Goal: Find specific page/section: Find specific page/section

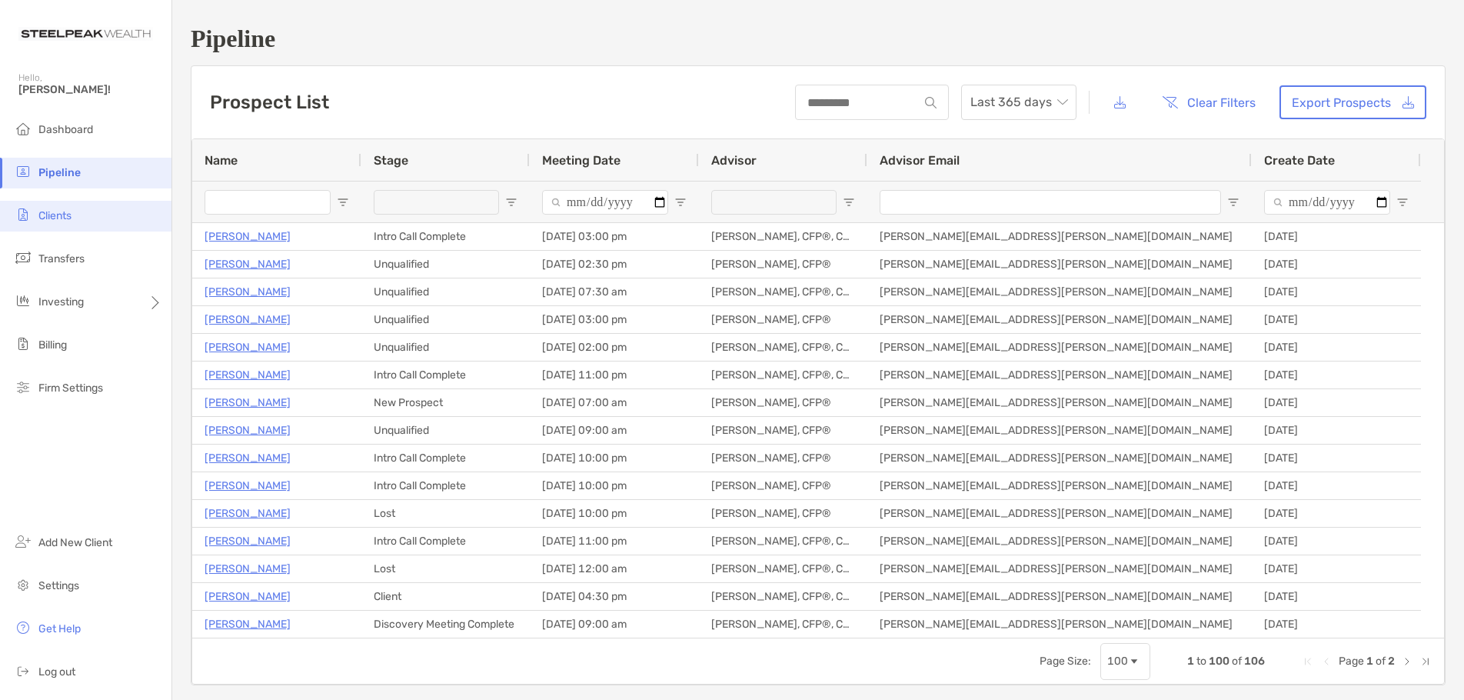
click at [71, 214] on span "Clients" at bounding box center [54, 215] width 33 height 13
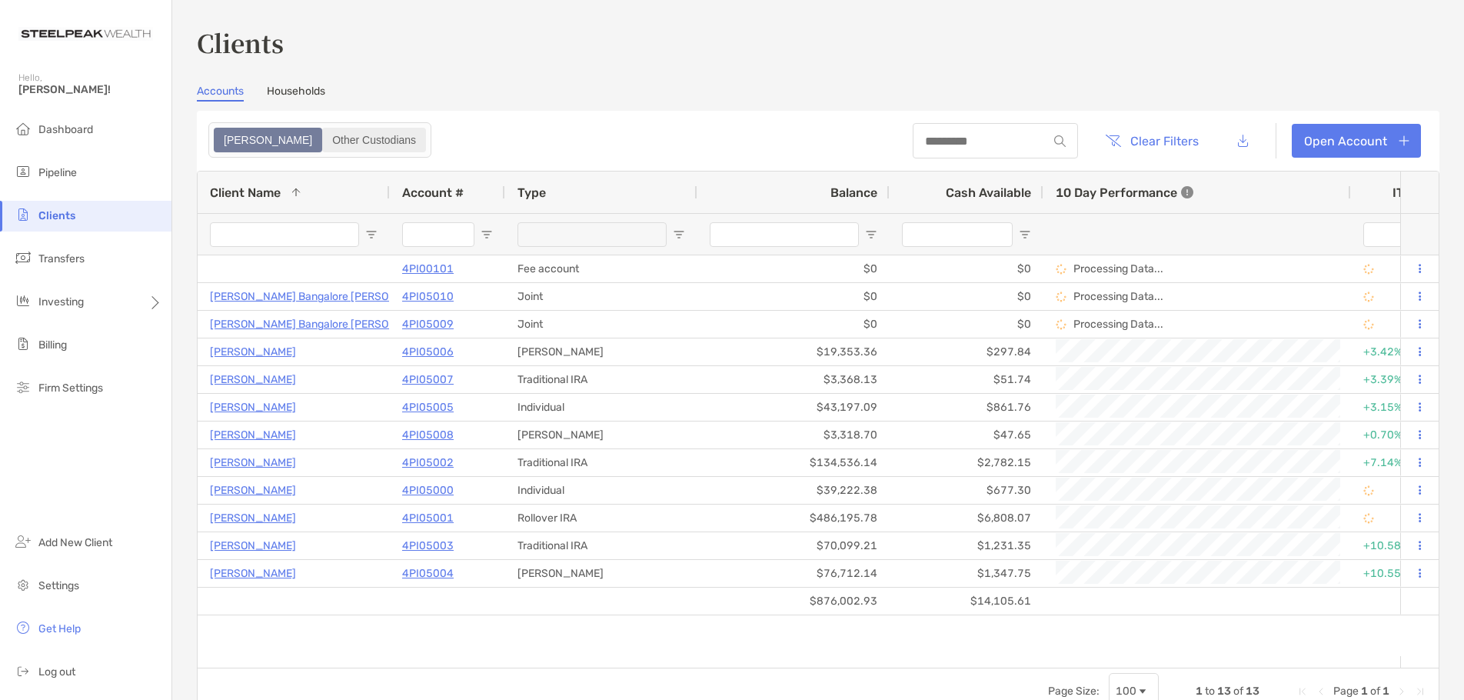
click at [324, 134] on div "Other Custodians" at bounding box center [374, 140] width 101 height 22
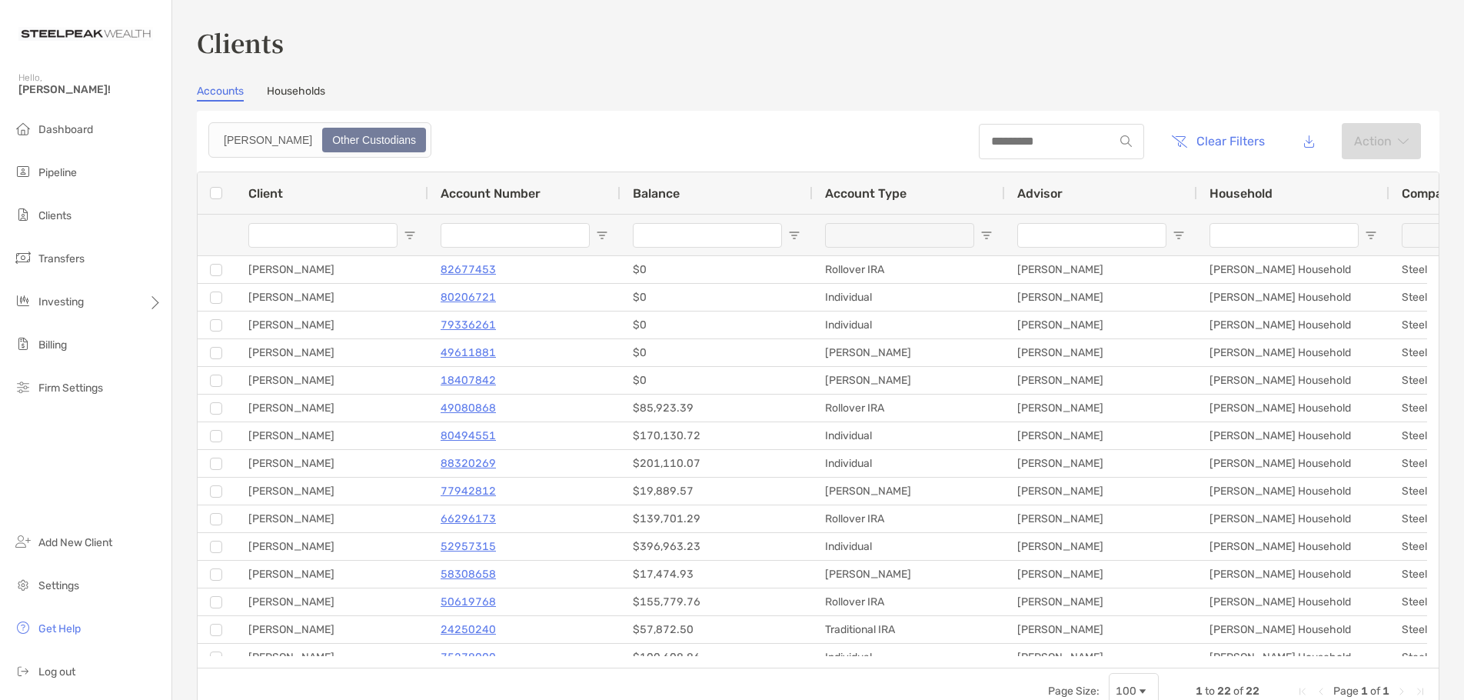
drag, startPoint x: 1285, startPoint y: 141, endPoint x: 1204, endPoint y: 71, distance: 106.9
click at [1204, 71] on div "Clients Accounts Households Zoe Other Custodians Clear Filters Action 1 to 22 o…" at bounding box center [818, 370] width 1242 height 690
click at [1294, 138] on button "button" at bounding box center [1309, 141] width 35 height 33
click at [230, 141] on div "[PERSON_NAME]" at bounding box center [267, 140] width 105 height 22
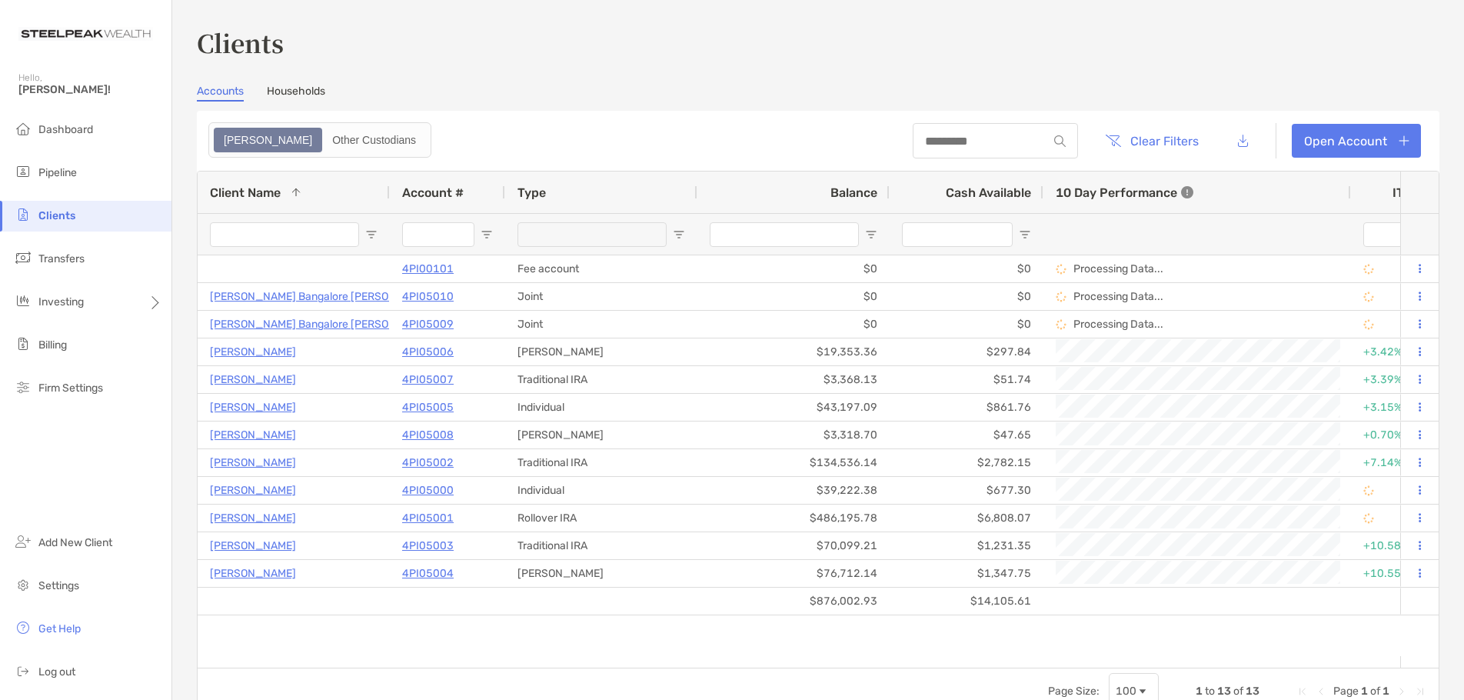
click at [451, 97] on div "Accounts Households" at bounding box center [818, 93] width 1242 height 17
